Goal: Task Accomplishment & Management: Use online tool/utility

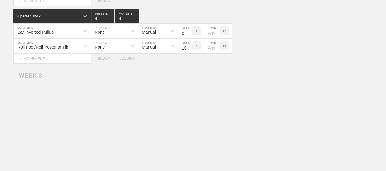
scroll to position [1021, 0]
click at [313, 59] on div "Select... MOVEMENT + MOVEMENT + BLOCK + SESSION" at bounding box center [193, 58] width 386 height 10
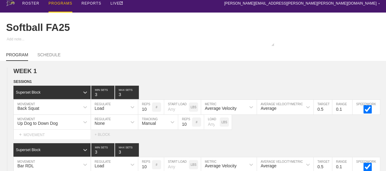
scroll to position [0, 0]
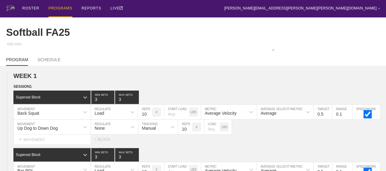
click at [65, 7] on div "PROGRAMS" at bounding box center [61, 8] width 24 height 17
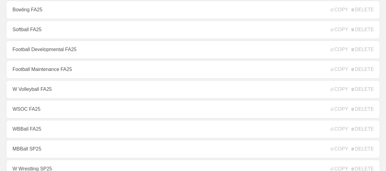
scroll to position [195, 0]
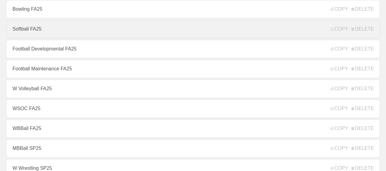
click at [64, 27] on link "Softball FA25" at bounding box center [193, 29] width 374 height 18
type textarea "x"
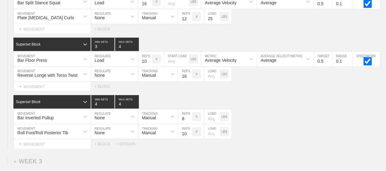
scroll to position [935, 0]
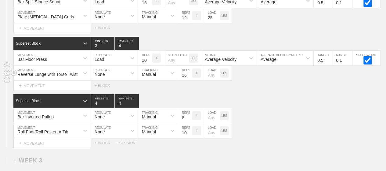
click at [207, 80] on input "number" at bounding box center [212, 73] width 16 height 15
click at [299, 104] on div "Superset Block 4 MIN SETS 4 MAX SETS" at bounding box center [199, 100] width 373 height 13
click at [211, 74] on input "15" at bounding box center [212, 73] width 16 height 15
type input "1"
type input "25"
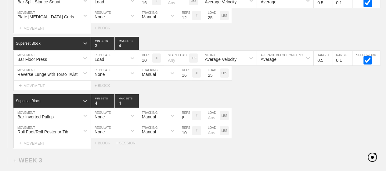
click at [265, 109] on div "Superset Block 4 MIN SETS 4 MAX SETS DUPLICATE INSERT MOVEMENT AFTER DELETE Bar…" at bounding box center [193, 121] width 386 height 54
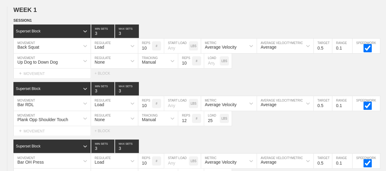
scroll to position [0, 0]
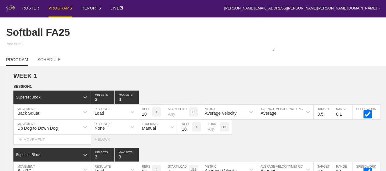
click at [56, 15] on div "PROGRAMS" at bounding box center [61, 8] width 24 height 17
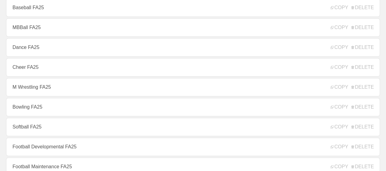
scroll to position [110, 0]
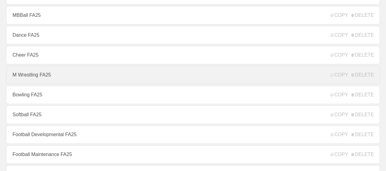
click at [59, 74] on link "M Wrestling FA25" at bounding box center [193, 75] width 374 height 18
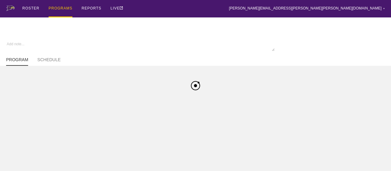
type textarea "x"
type input "M Wrestling FA25"
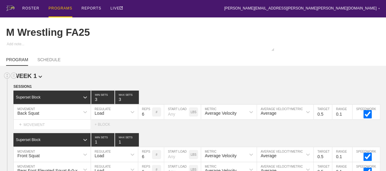
click at [181, 79] on h2 "WEEK 1" at bounding box center [199, 75] width 373 height 7
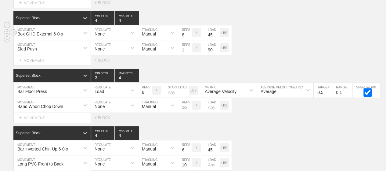
scroll to position [1108, 0]
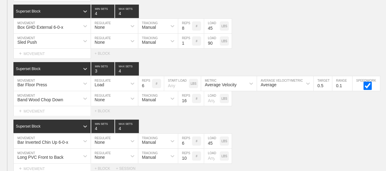
click at [323, 114] on div "Select... MOVEMENT + MOVEMENT + BLOCK" at bounding box center [193, 111] width 386 height 10
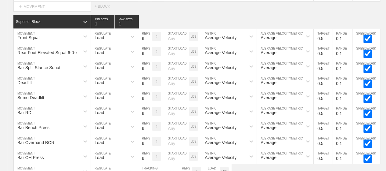
scroll to position [0, 0]
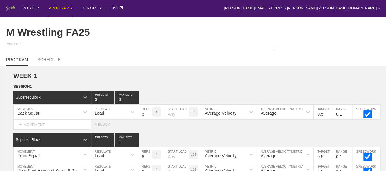
click at [57, 11] on div "PROGRAMS" at bounding box center [61, 8] width 24 height 17
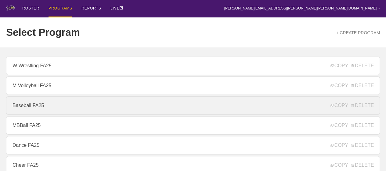
click at [57, 101] on link "Baseball FA25" at bounding box center [193, 105] width 374 height 18
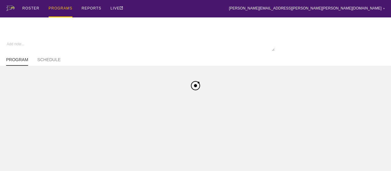
type textarea "x"
type input "Baseball FA25"
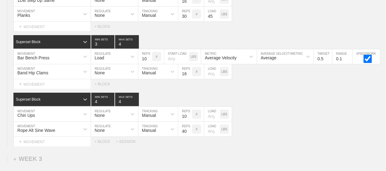
scroll to position [947, 0]
